Goal: Find specific page/section: Find specific page/section

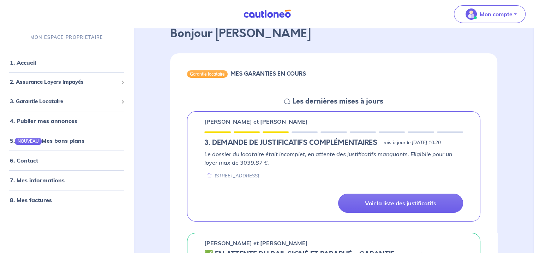
scroll to position [71, 0]
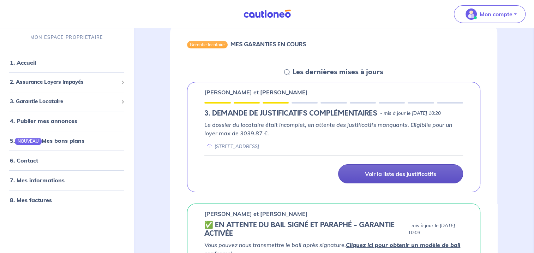
click at [396, 177] on p "Voir la liste des justificatifs" at bounding box center [400, 173] width 71 height 7
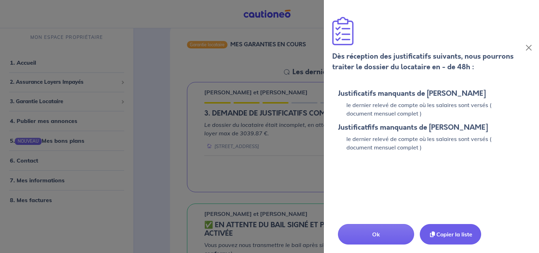
click at [464, 236] on button "Copier la liste" at bounding box center [450, 234] width 61 height 20
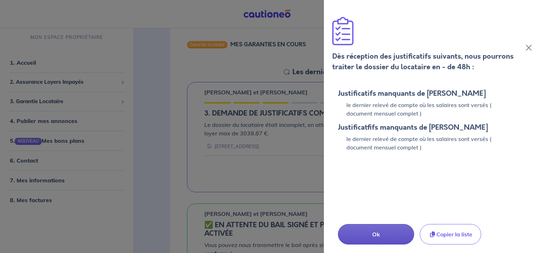
click at [396, 231] on p "Ok" at bounding box center [376, 234] width 42 height 8
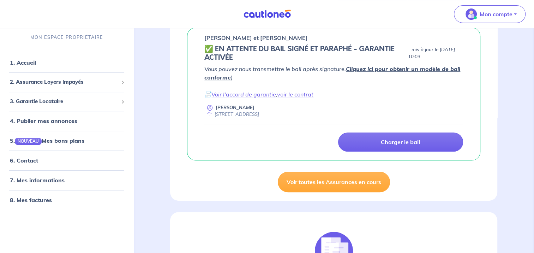
scroll to position [247, 0]
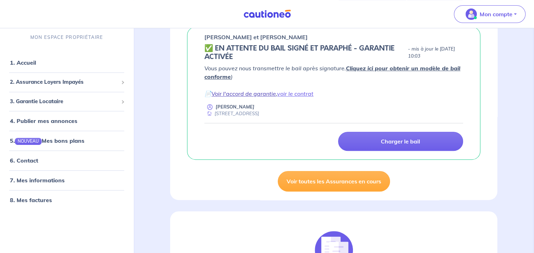
click at [258, 97] on link "Voir l'accord de garantie" at bounding box center [243, 93] width 65 height 7
drag, startPoint x: 299, startPoint y: 107, endPoint x: 296, endPoint y: 109, distance: 4.1
click at [299, 107] on div "Vous pouvez nous transmettre le bail après signature. Cliquez ici pour obtenir …" at bounding box center [333, 90] width 259 height 53
click at [258, 97] on link "Voir l'accord de garantie" at bounding box center [243, 93] width 65 height 7
click at [275, 159] on div "[PERSON_NAME] et [PERSON_NAME] ✅️️️ EN ATTENTE DU BAIL SIGNÉ ET PARAPHÉ - GARAN…" at bounding box center [333, 93] width 293 height 133
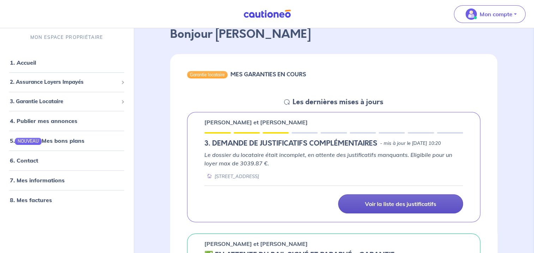
scroll to position [0, 0]
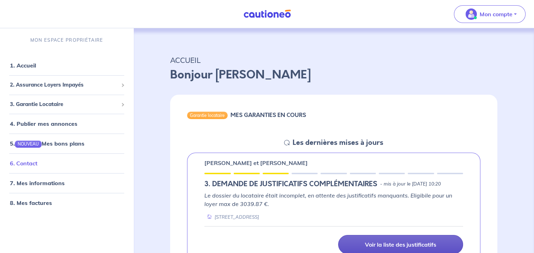
click at [32, 164] on link "6. Contact" at bounding box center [24, 162] width 28 height 7
